Goal: Information Seeking & Learning: Learn about a topic

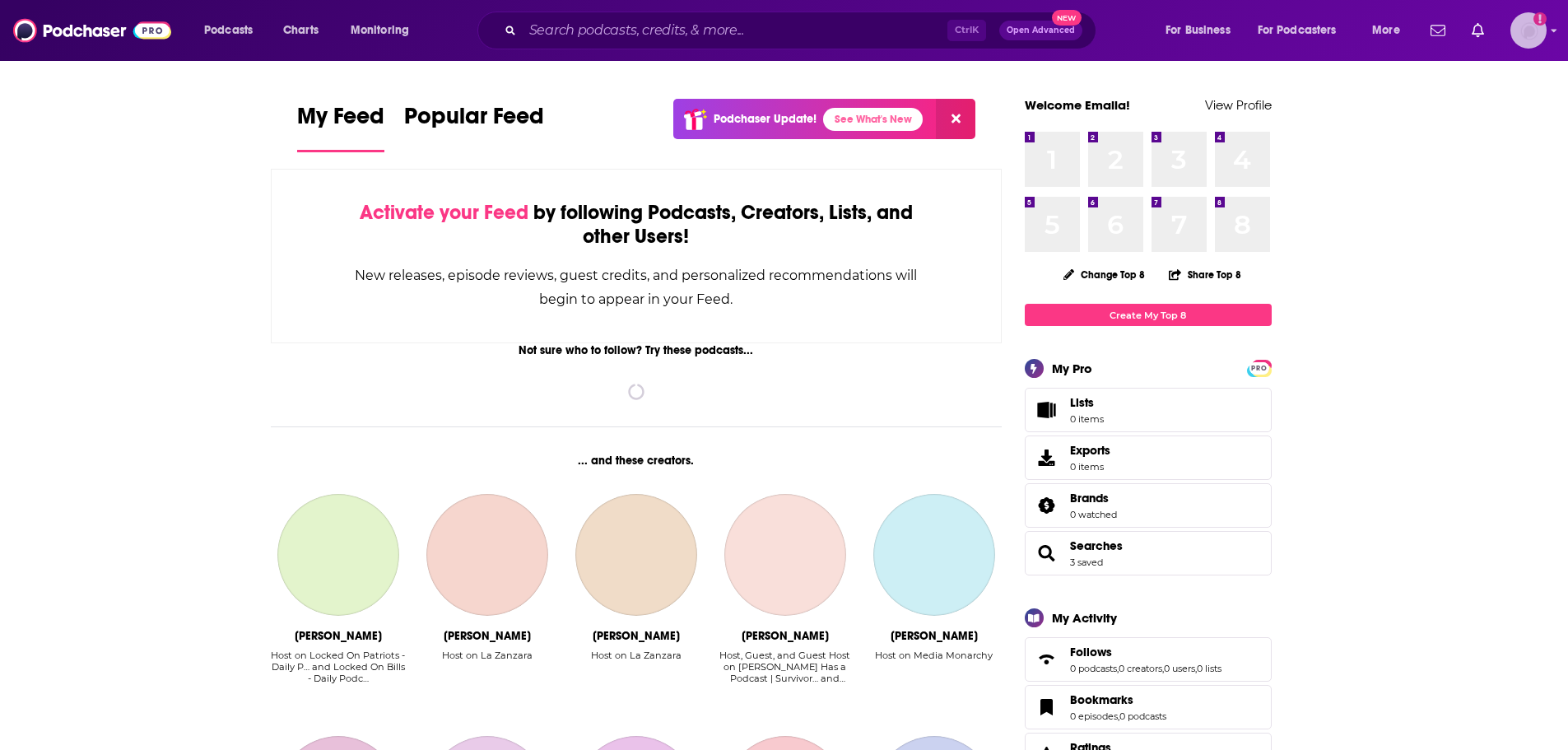
click at [1536, 23] on icon "Add a profile image" at bounding box center [1539, 19] width 14 height 14
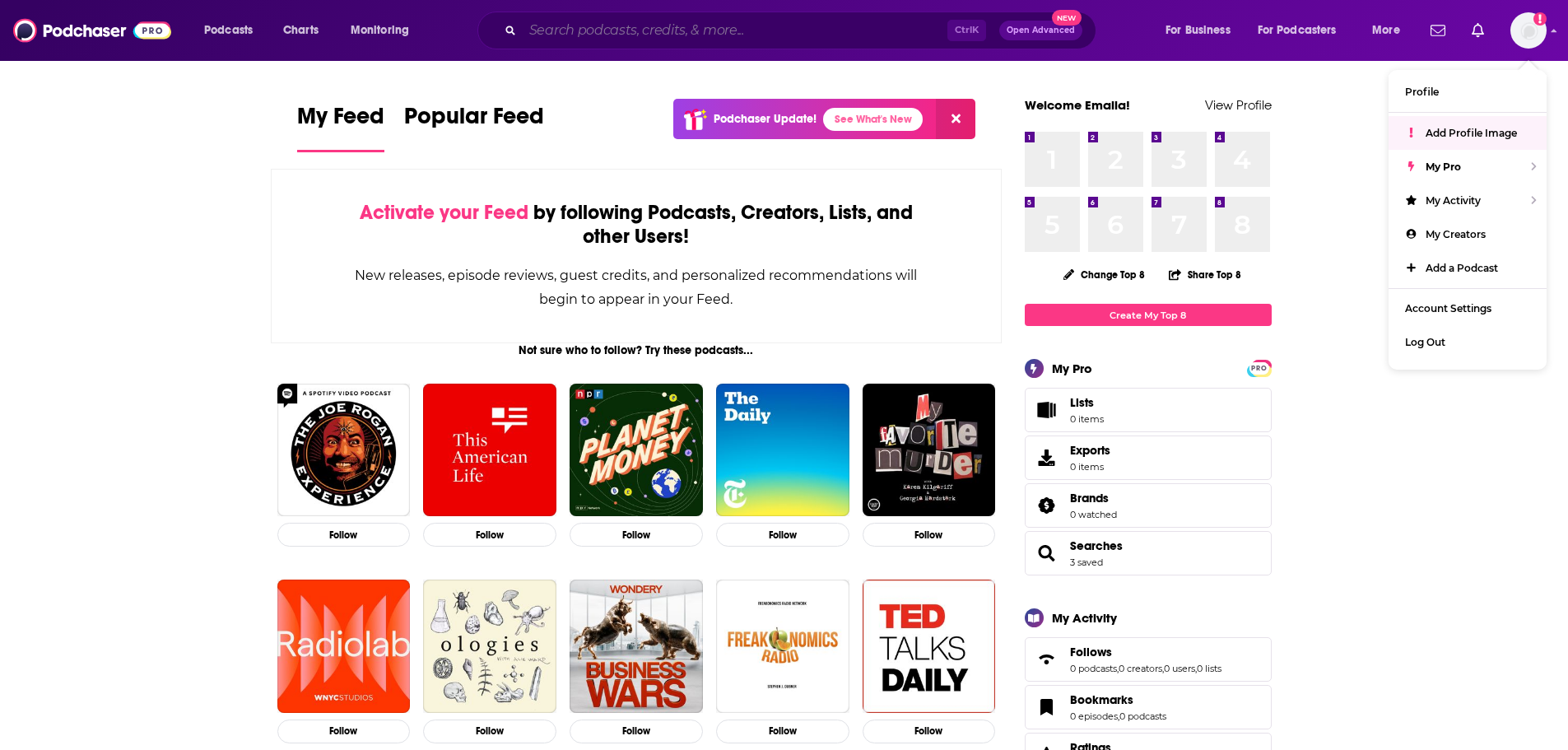
click at [800, 23] on input "Search podcasts, credits, & more..." at bounding box center [734, 30] width 425 height 26
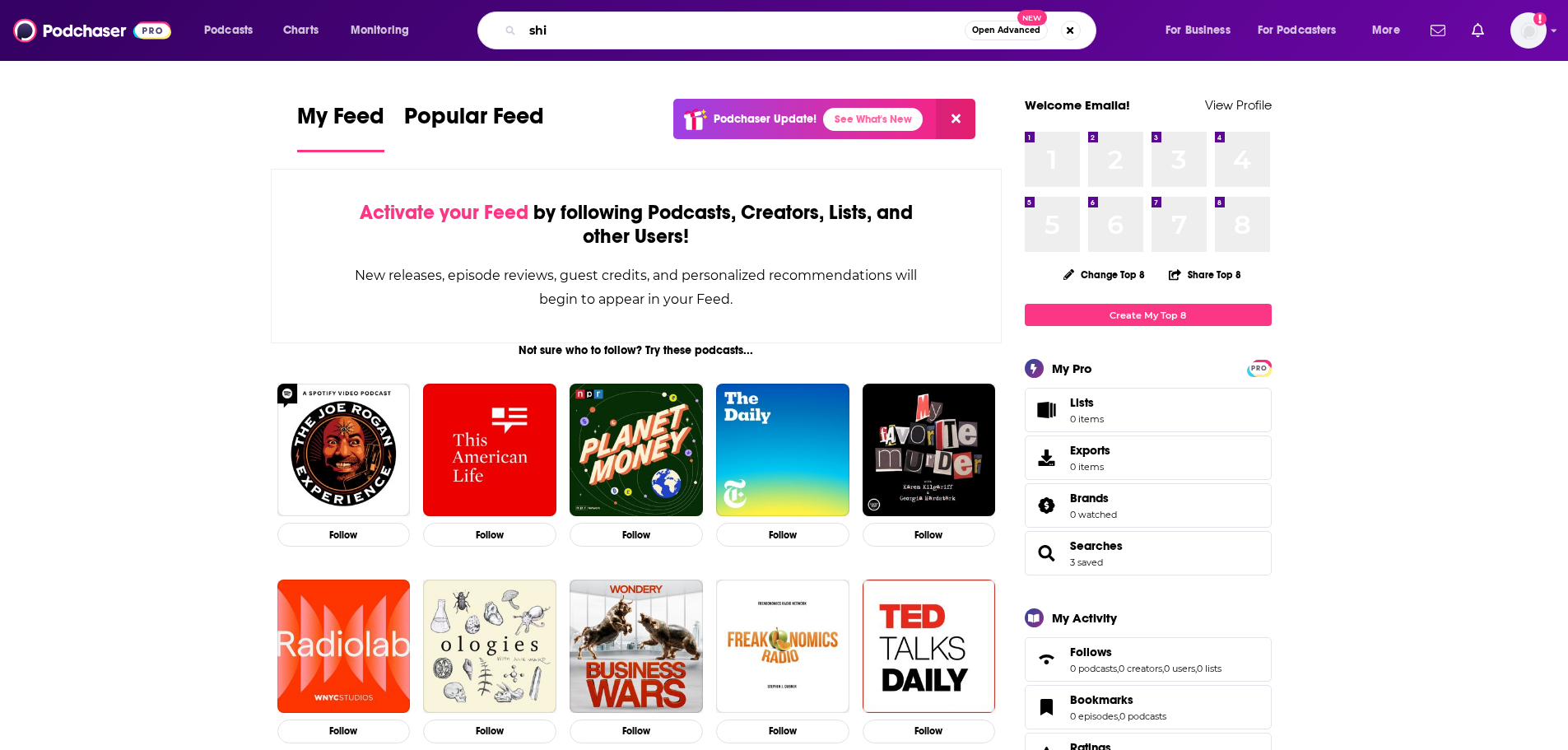
type input "shi"
click at [1532, 26] on img "Logged in as eseto" at bounding box center [1528, 31] width 36 height 36
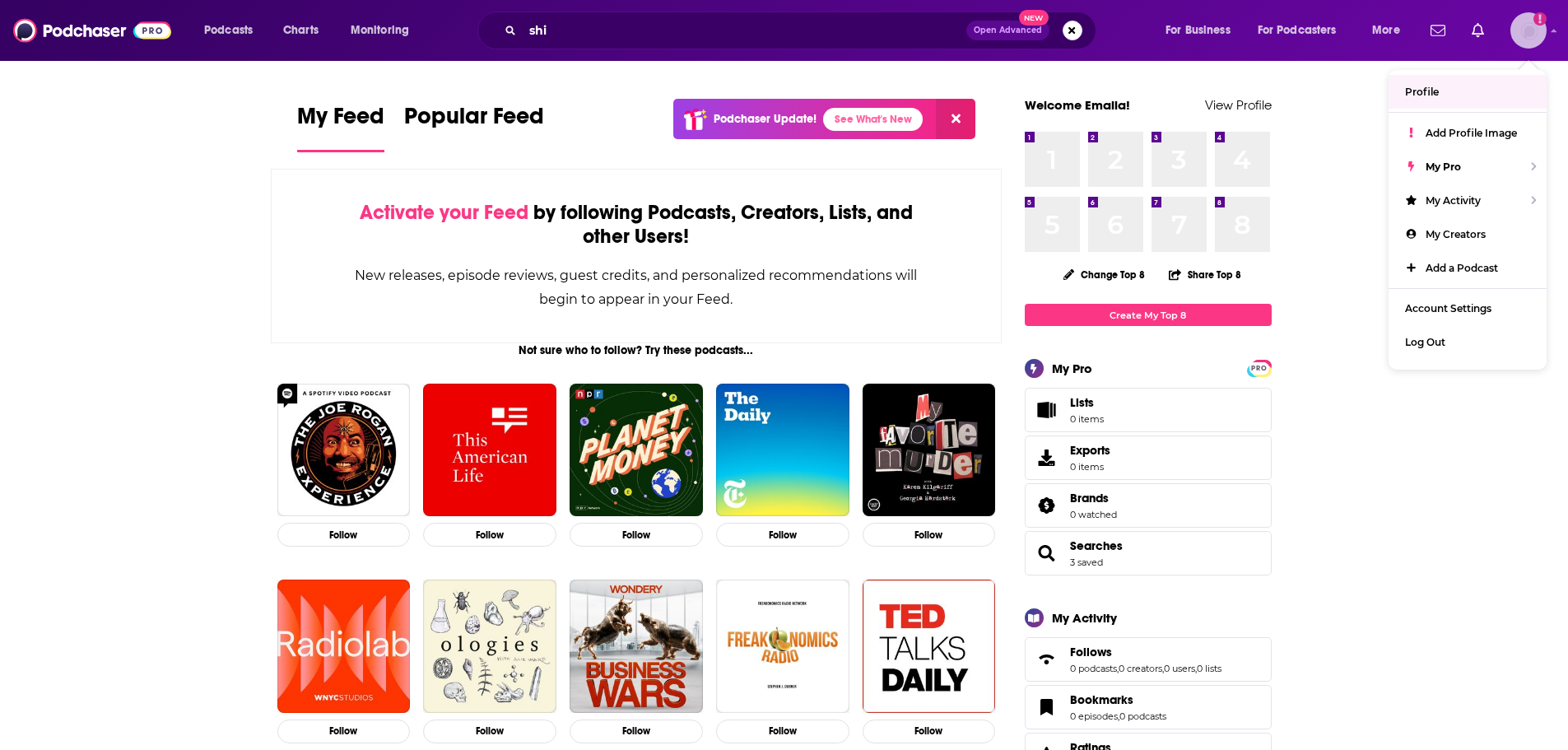
click at [1479, 92] on link "Profile" at bounding box center [1467, 91] width 158 height 34
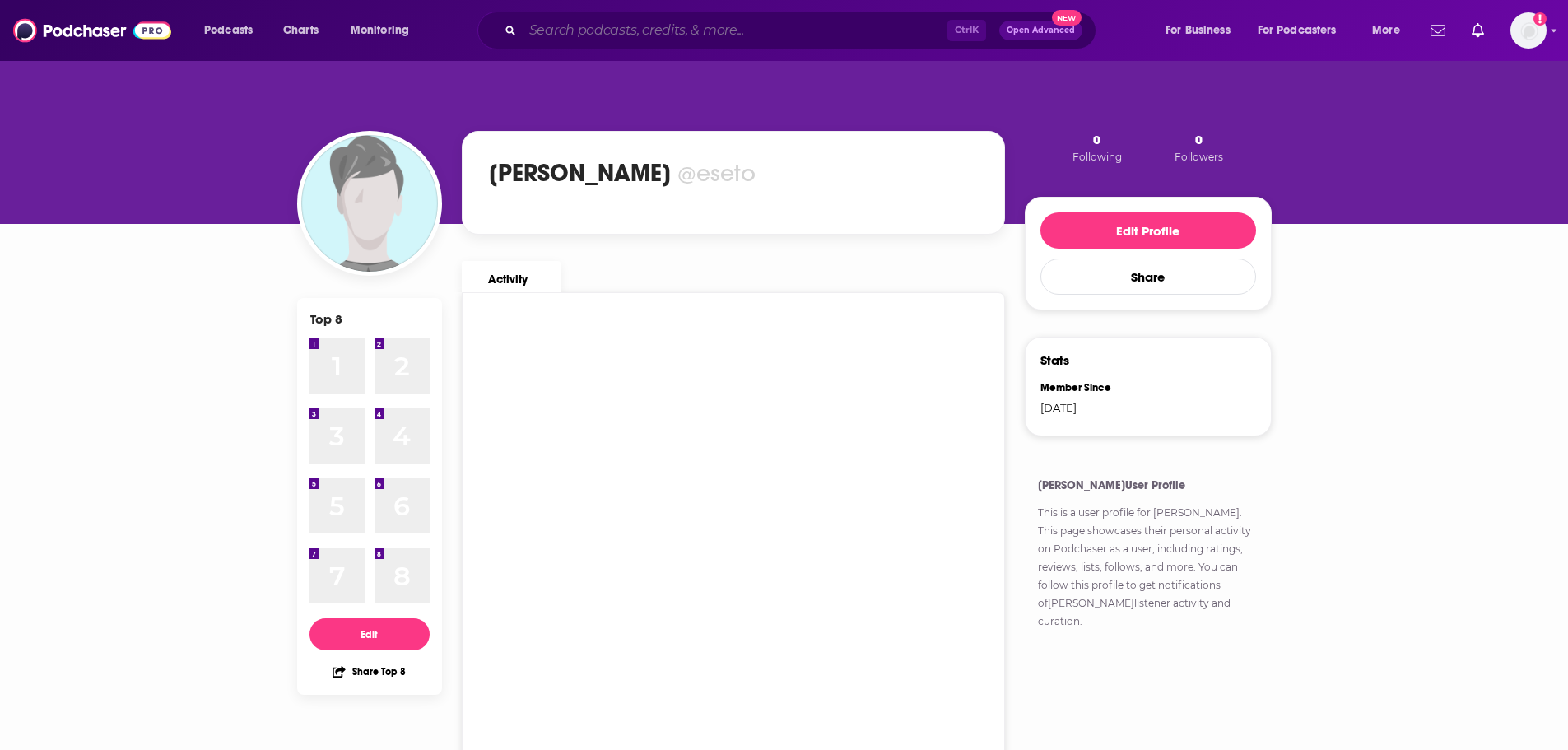
click at [701, 18] on input "Search podcasts, credits, & more..." at bounding box center [734, 30] width 425 height 26
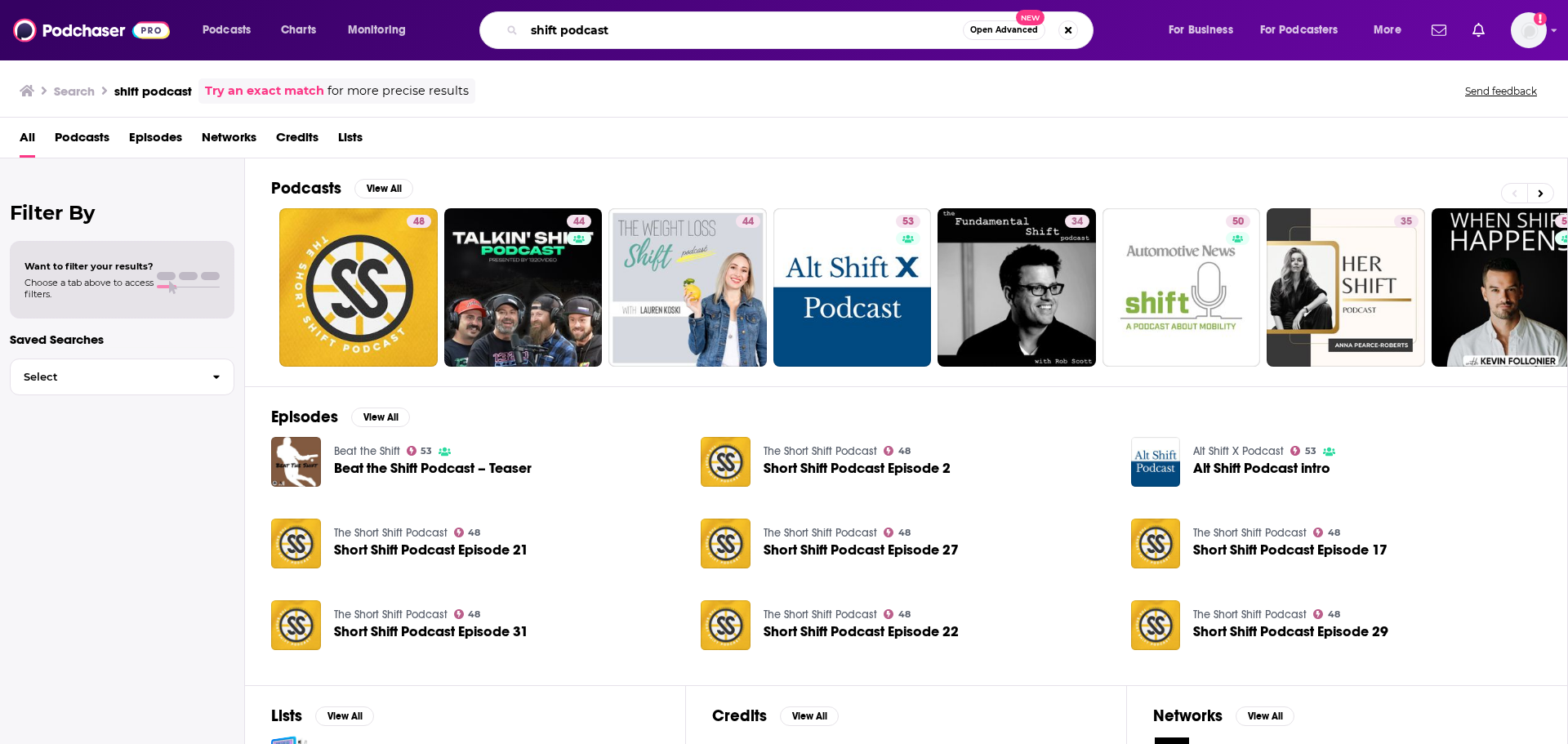
drag, startPoint x: 663, startPoint y: 34, endPoint x: 563, endPoint y: 31, distance: 100.0
click at [563, 31] on input "shift podcast" at bounding box center [744, 30] width 439 height 26
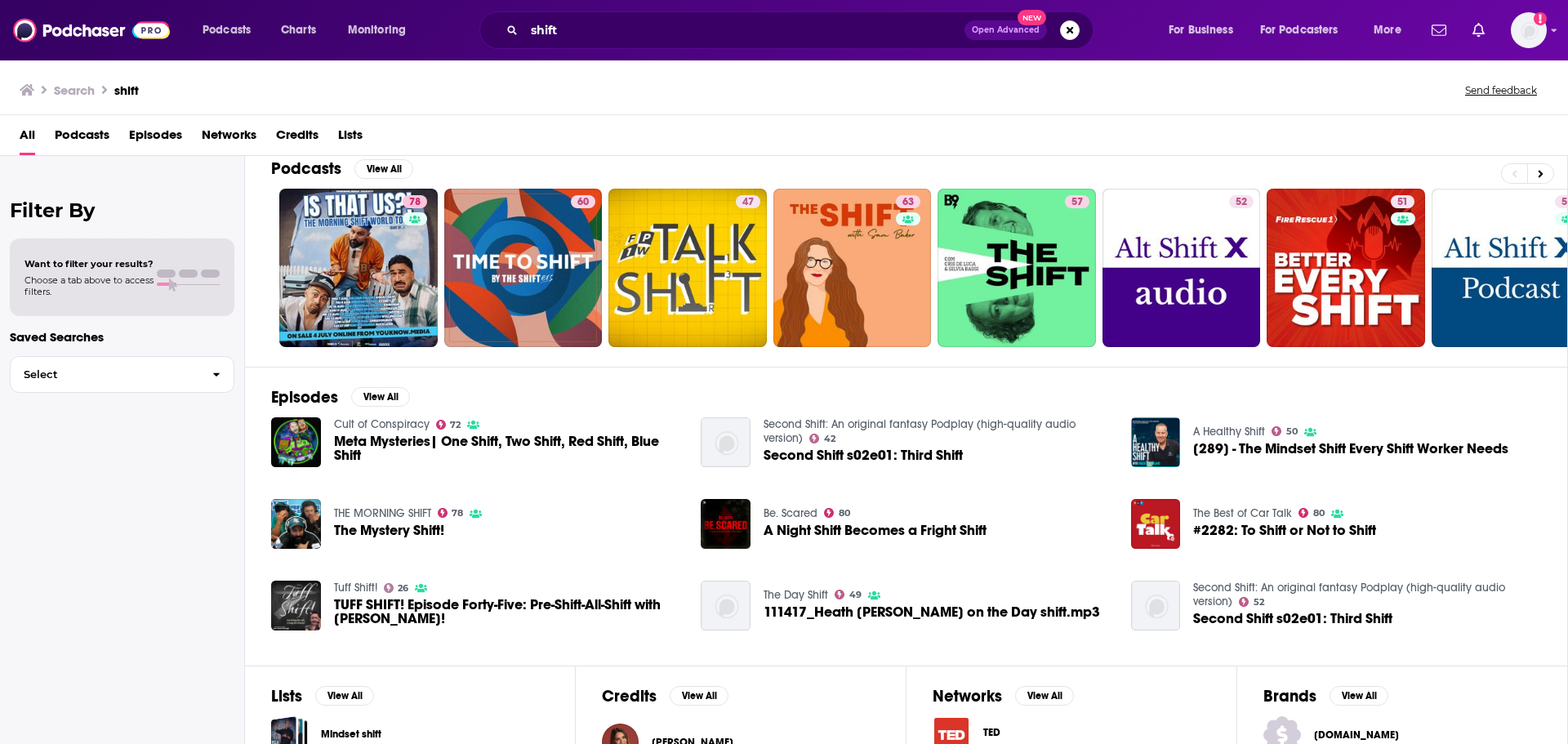
scroll to position [15, 0]
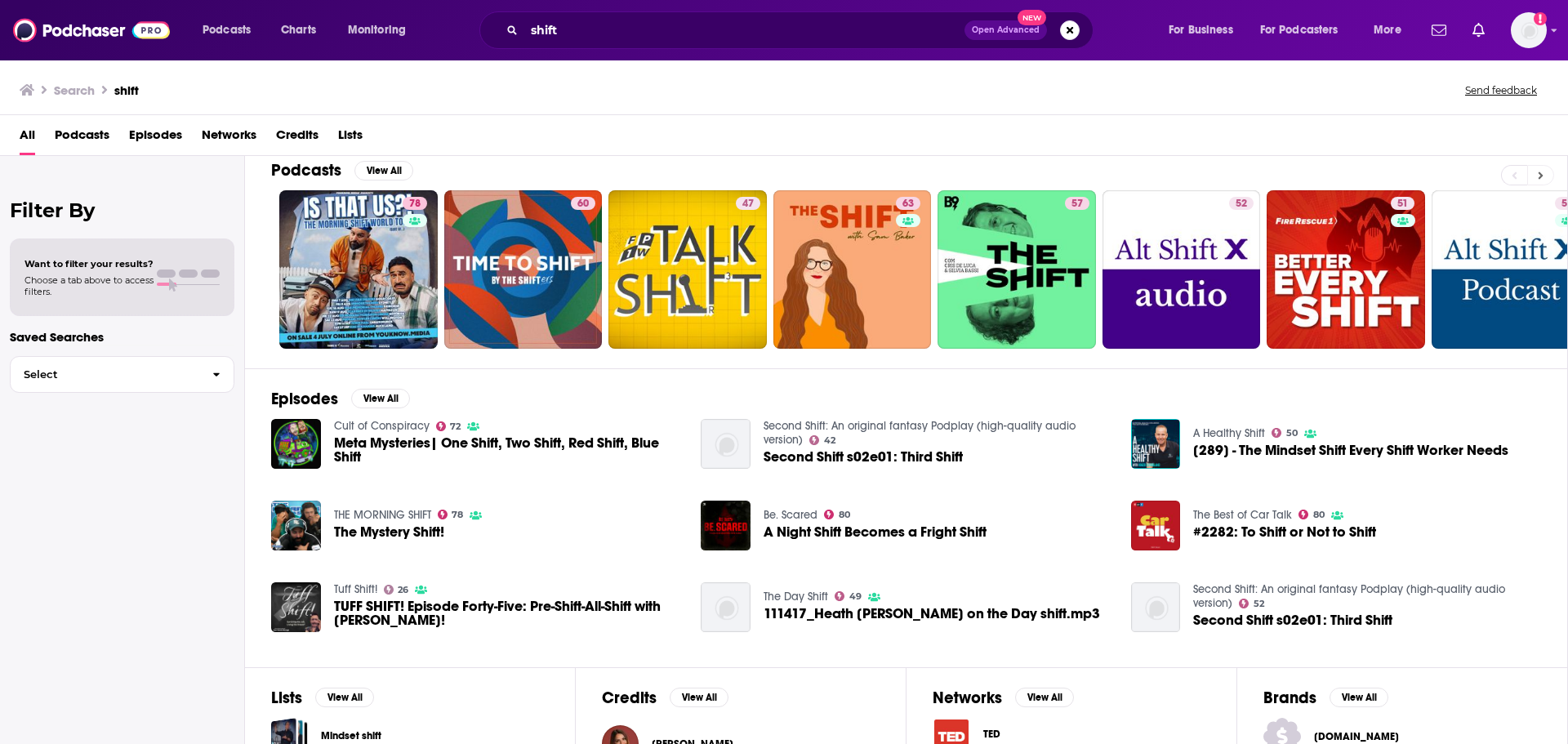
click at [1531, 173] on button at bounding box center [1541, 175] width 27 height 21
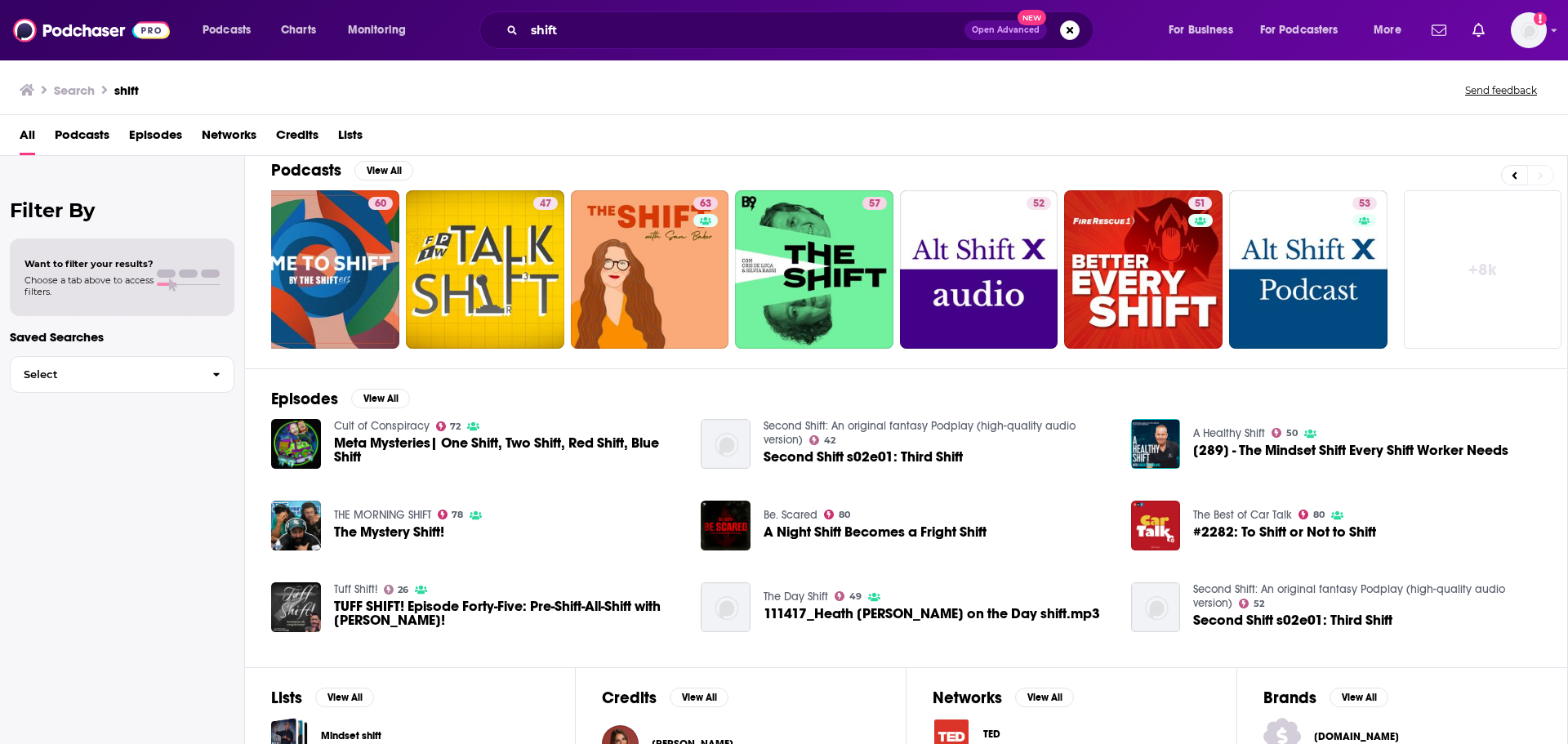
scroll to position [0, 203]
click at [652, 39] on input "shift" at bounding box center [745, 30] width 440 height 26
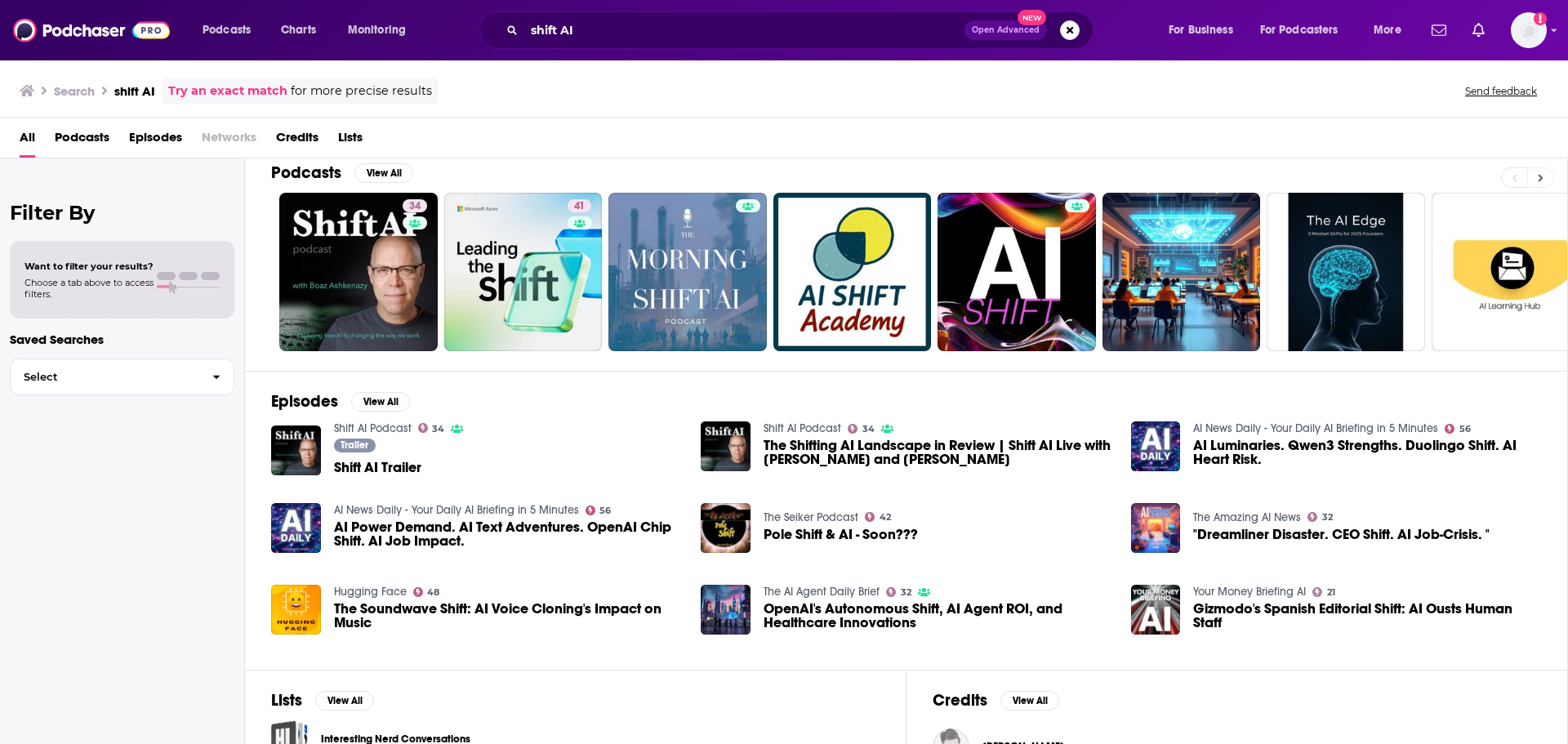
click at [1548, 182] on button at bounding box center [1541, 177] width 27 height 21
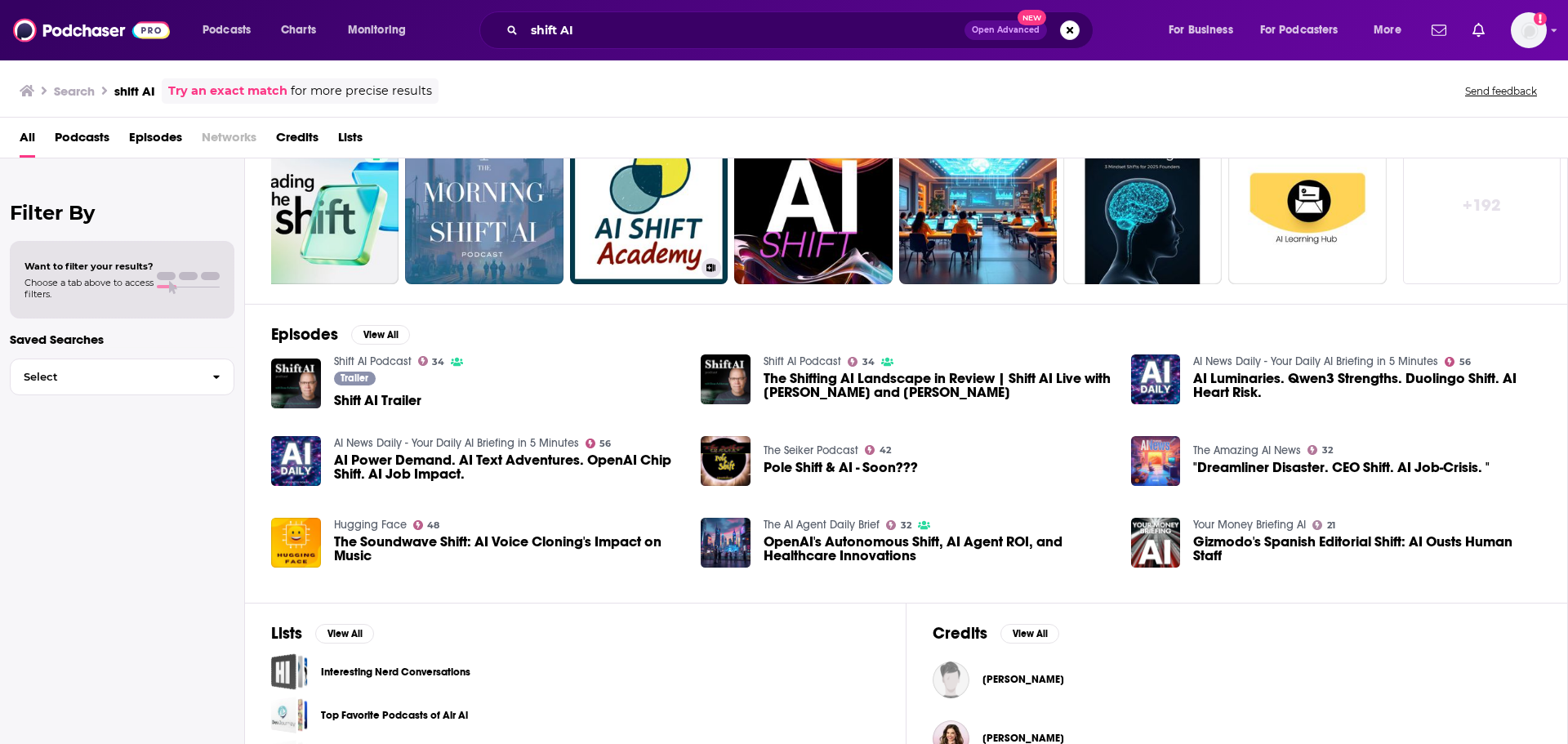
scroll to position [132, 0]
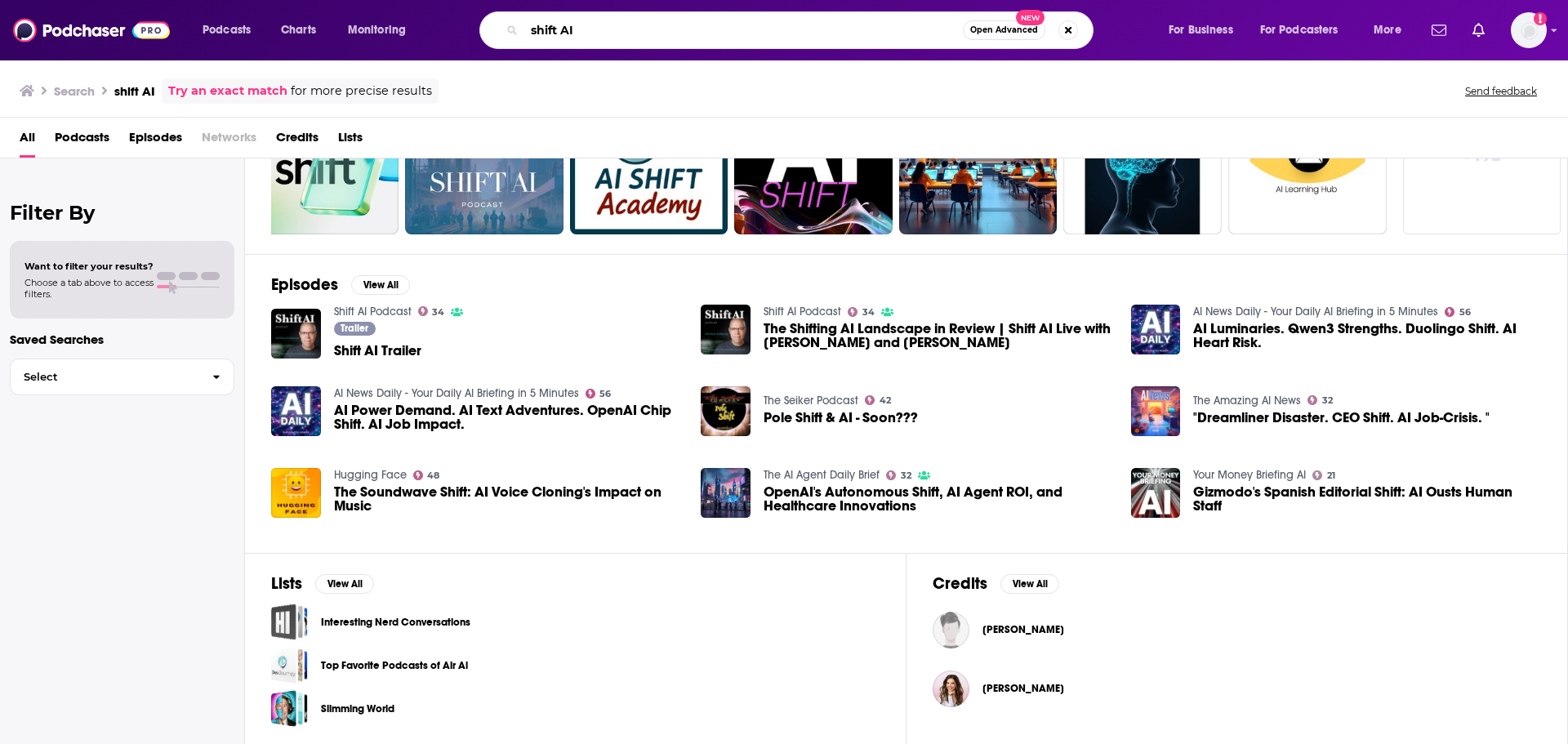
drag, startPoint x: 623, startPoint y: 29, endPoint x: 561, endPoint y: 24, distance: 62.2
click at [561, 24] on input "shift AI" at bounding box center [744, 30] width 439 height 26
type input "shift [PERSON_NAME]"
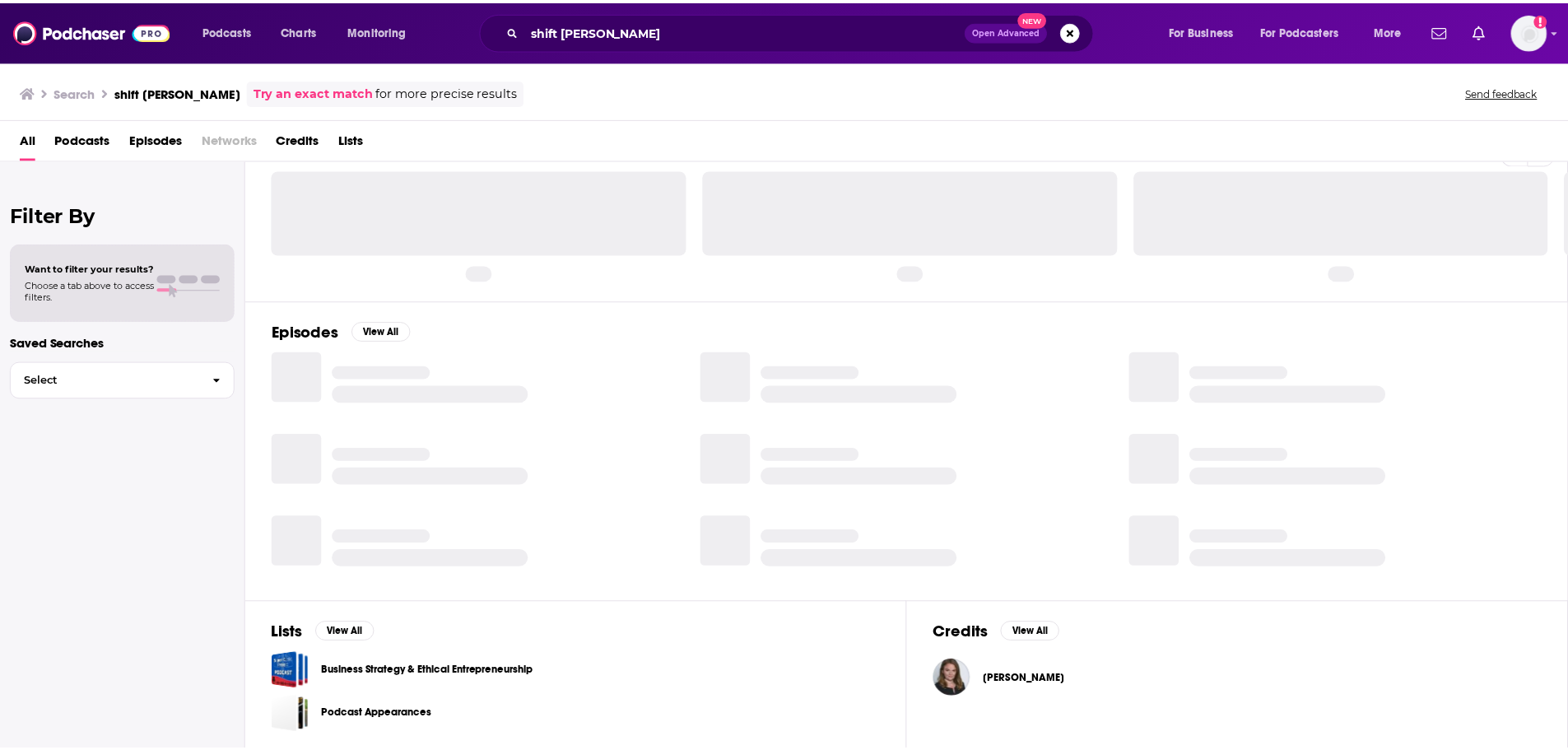
scroll to position [90, 0]
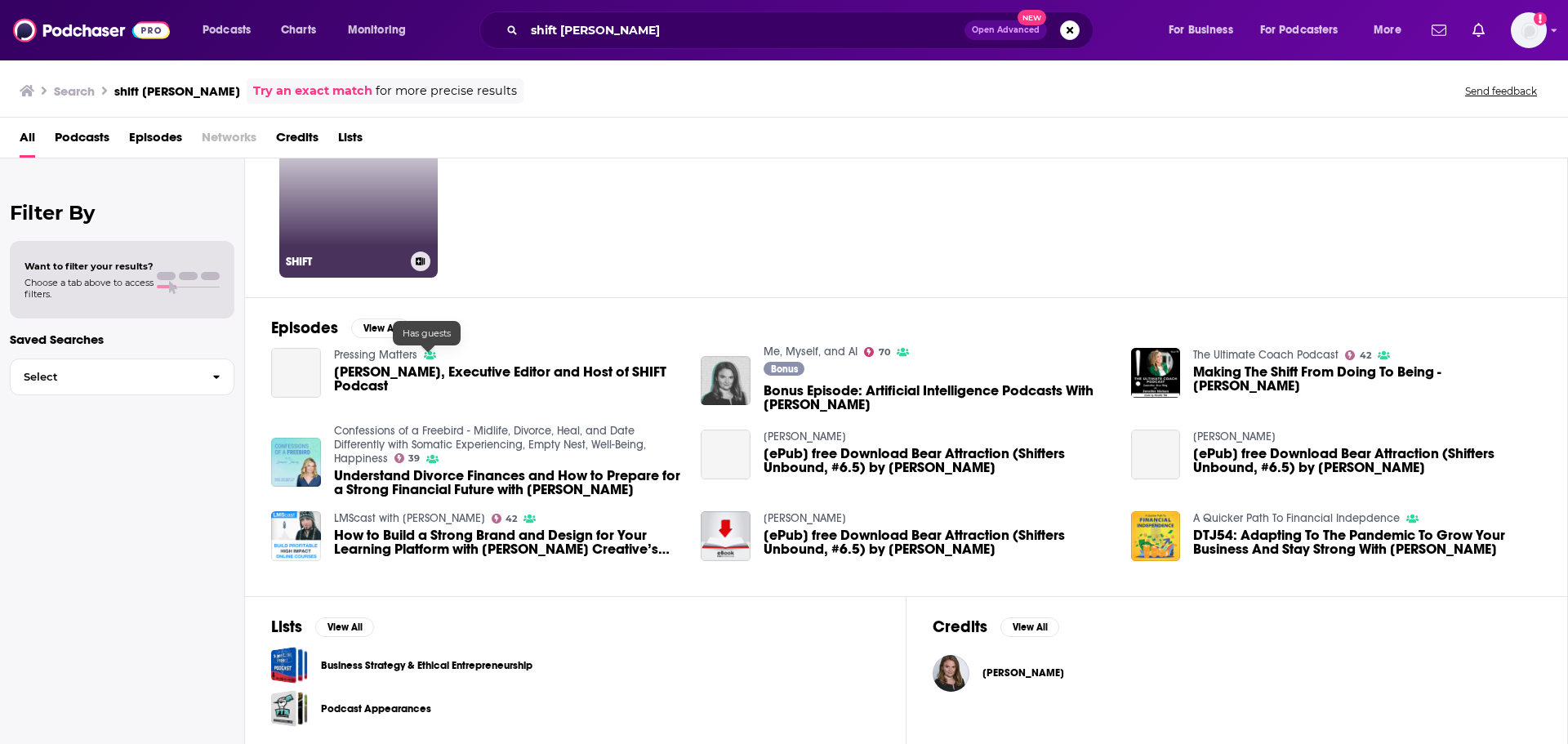
click at [327, 208] on link "50 SHIFT" at bounding box center [359, 199] width 158 height 158
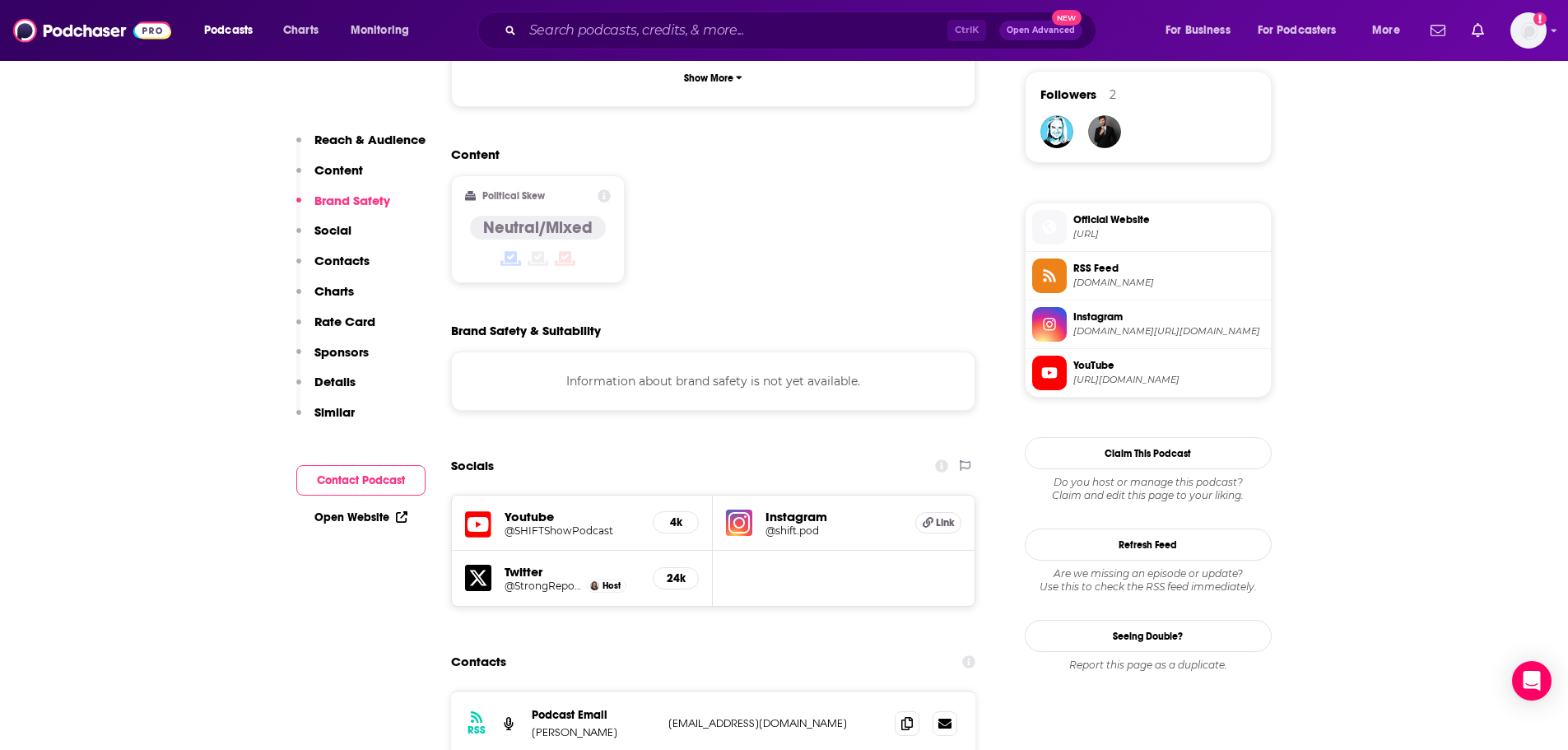
scroll to position [1153, 0]
